Goal: Information Seeking & Learning: Understand process/instructions

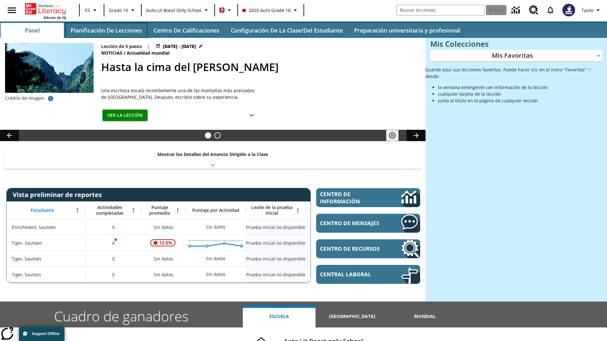
click at [106, 30] on button "Planificación de lecciones" at bounding box center [106, 30] width 82 height 15
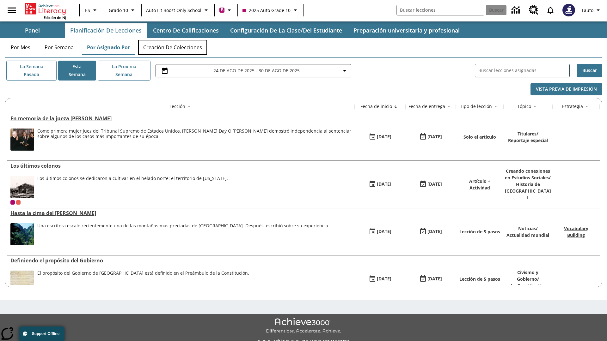
click at [173, 47] on button "Creación de colecciones" at bounding box center [172, 47] width 69 height 15
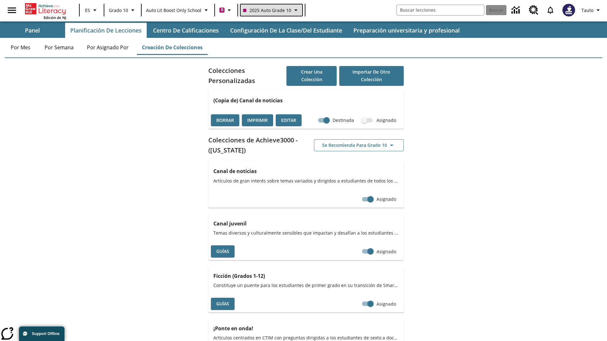
click at [270, 10] on span "2025 Auto Grade 10" at bounding box center [267, 10] width 48 height 7
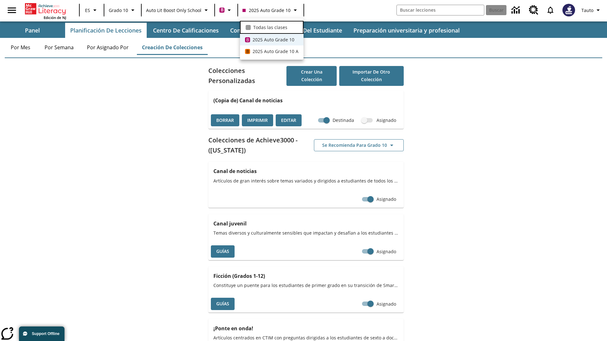
click at [271, 27] on span "Todas las clases" at bounding box center [270, 27] width 34 height 7
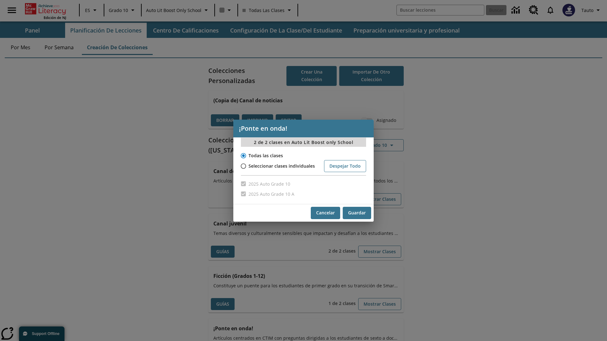
scroll to position [186, 0]
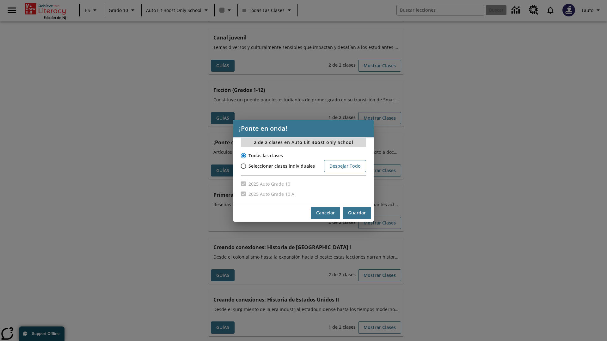
click at [243, 155] on input "Todas las clases" at bounding box center [242, 155] width 11 height 9
click at [325, 213] on button "Cancelar" at bounding box center [325, 213] width 29 height 12
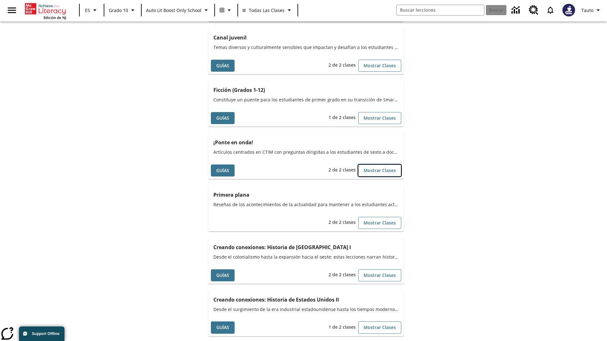
click at [379, 170] on button "Mostrar Clases" at bounding box center [379, 171] width 43 height 12
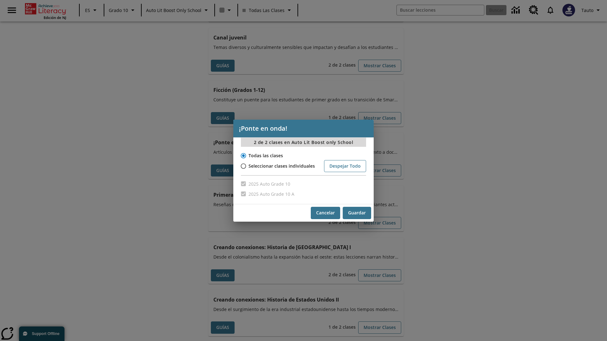
click at [243, 155] on input "Todas las clases" at bounding box center [242, 155] width 11 height 9
